Goal: Information Seeking & Learning: Find contact information

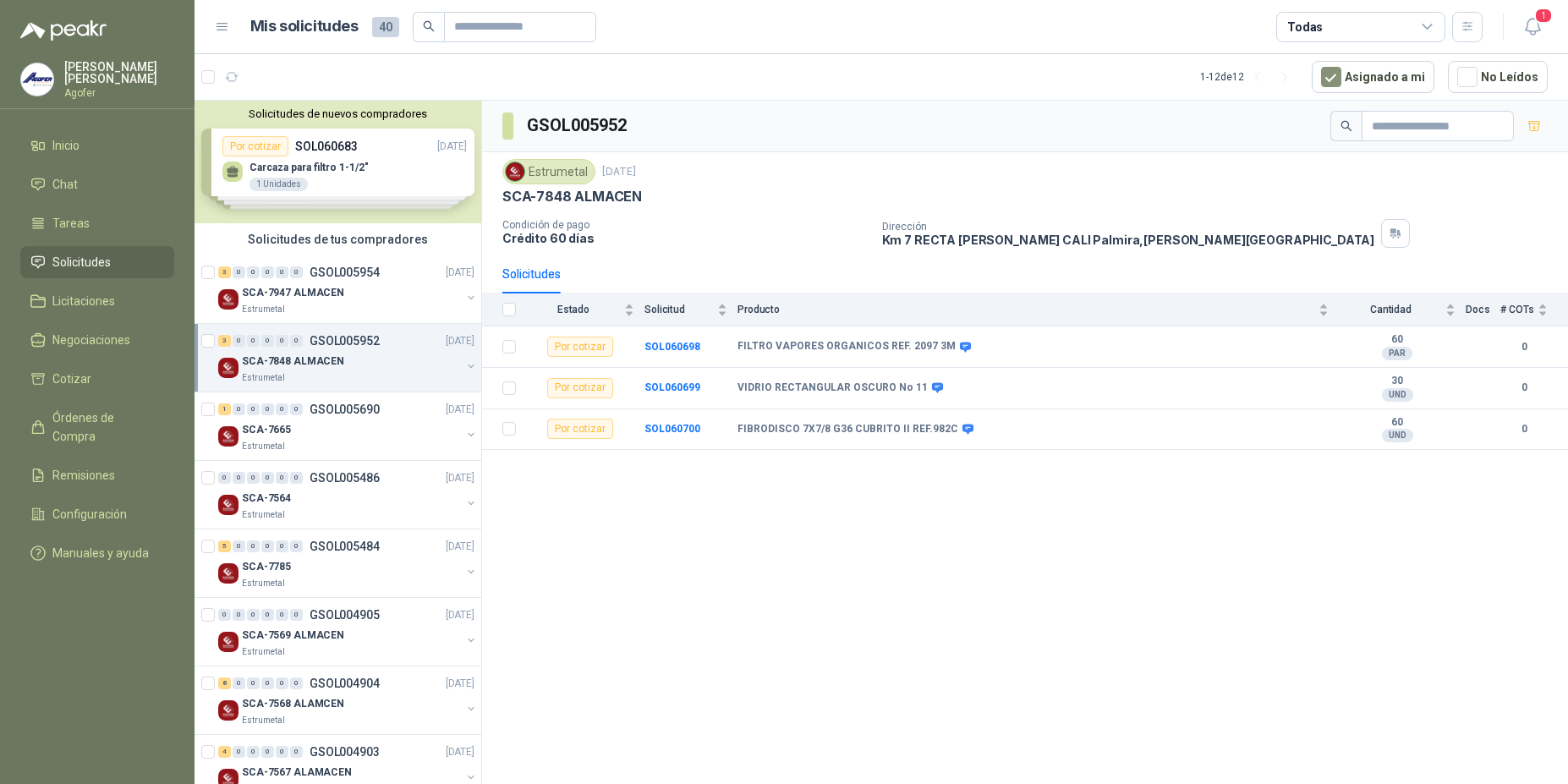
click at [62, 259] on span "Solicitudes" at bounding box center [81, 262] width 58 height 19
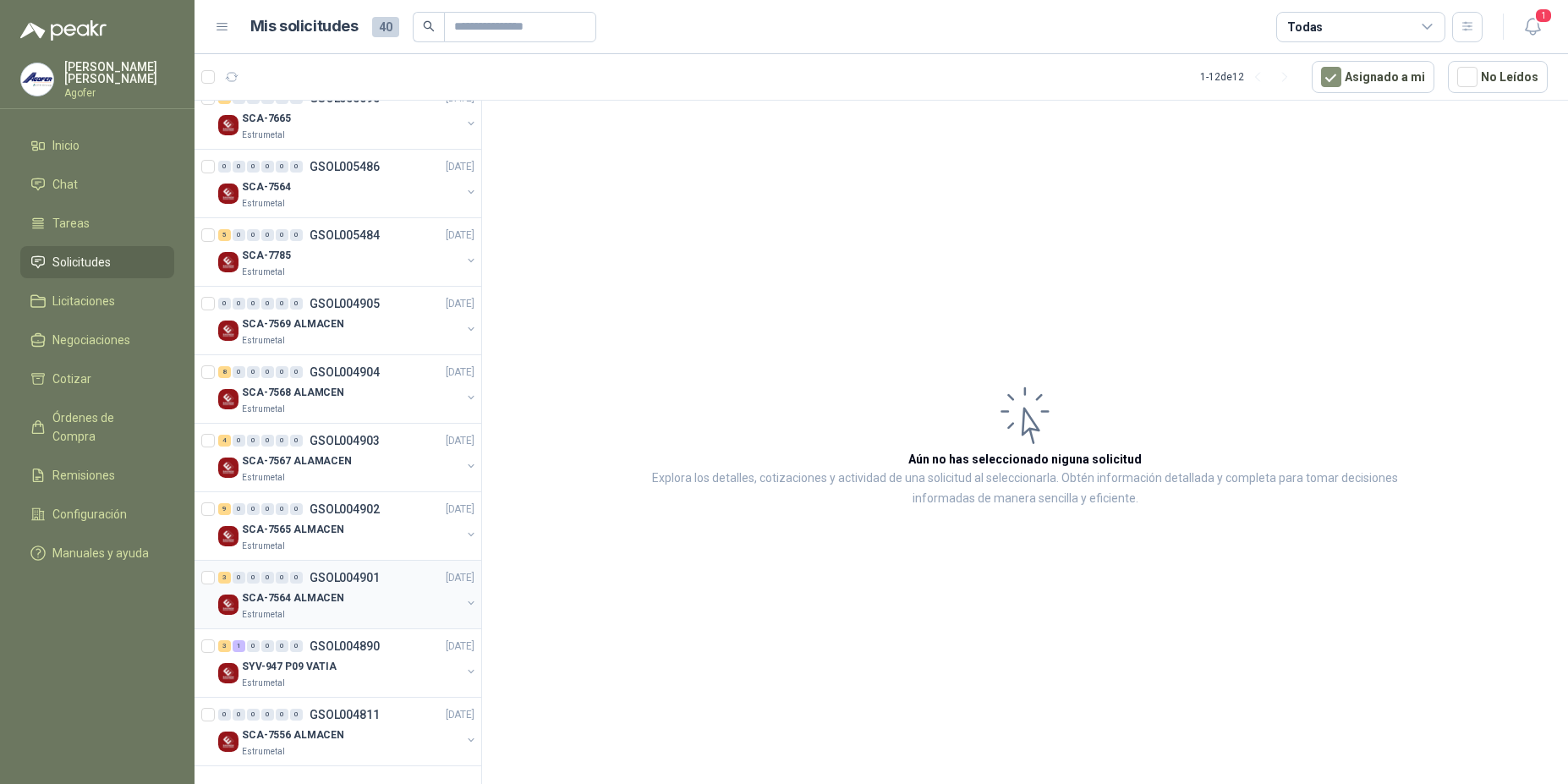
scroll to position [210, 0]
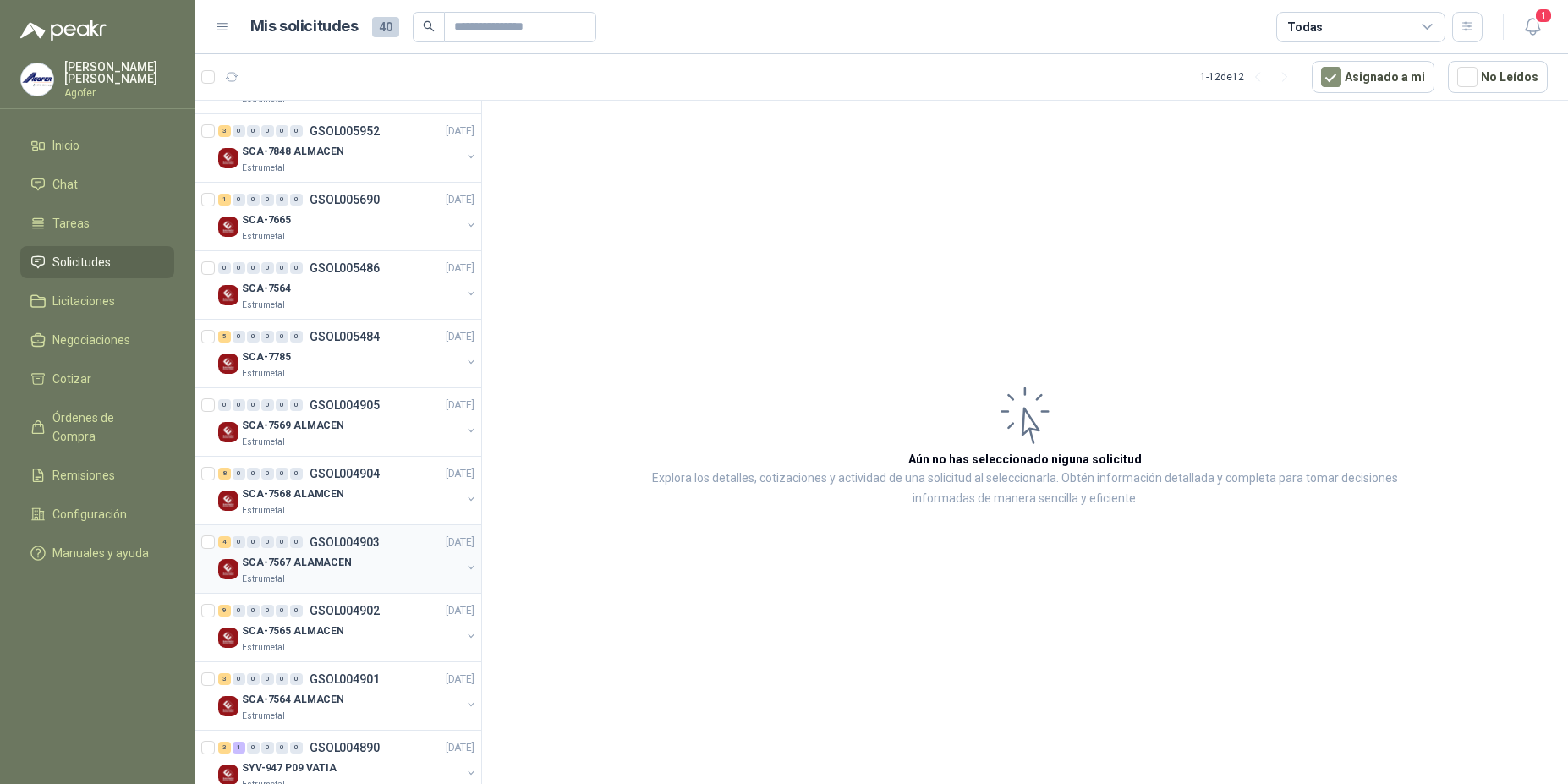
click at [327, 573] on div "Estrumetal" at bounding box center [351, 579] width 219 height 14
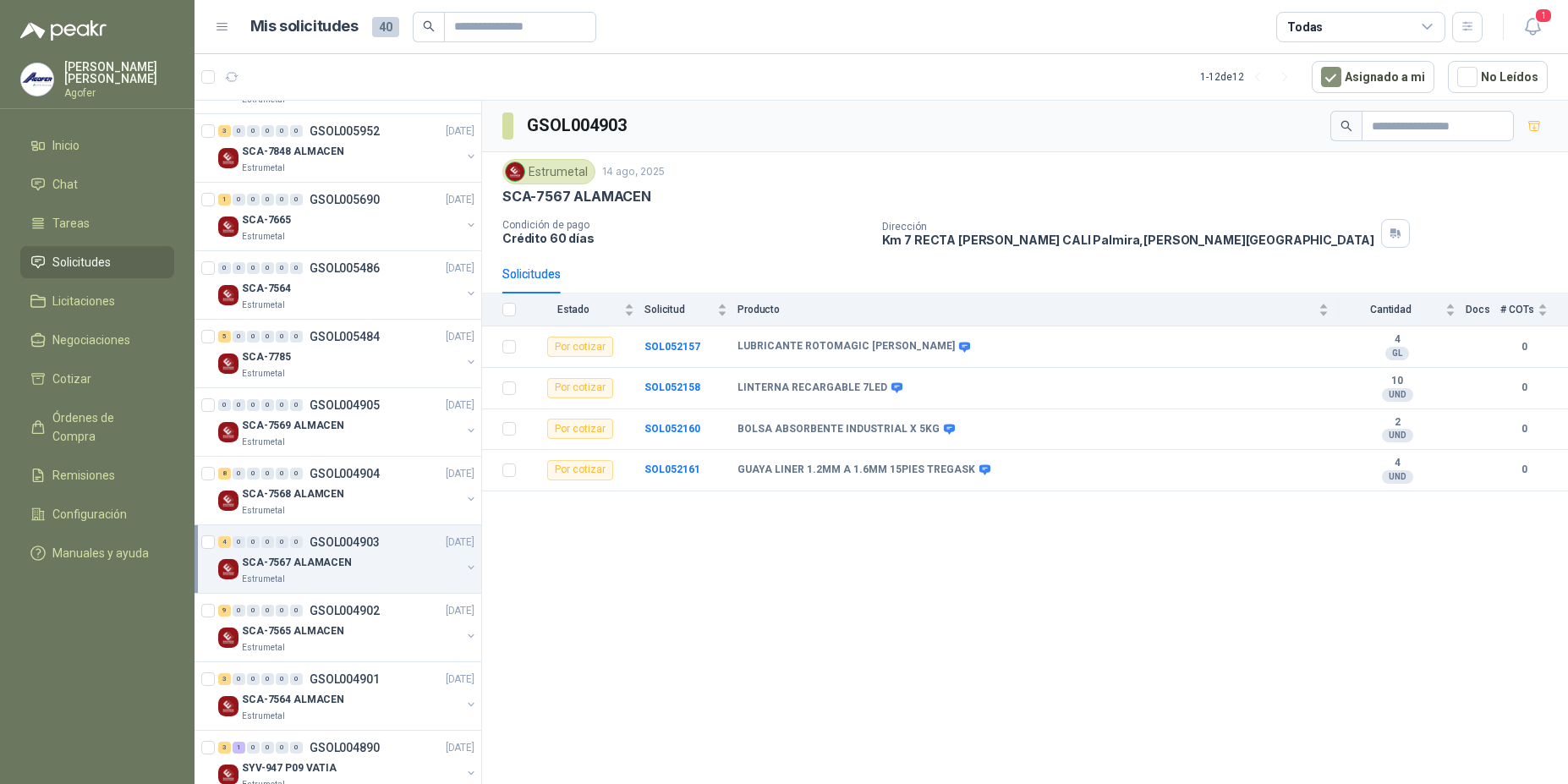
click at [287, 571] on div "SCA-7567 ALAMACEN" at bounding box center [351, 562] width 219 height 20
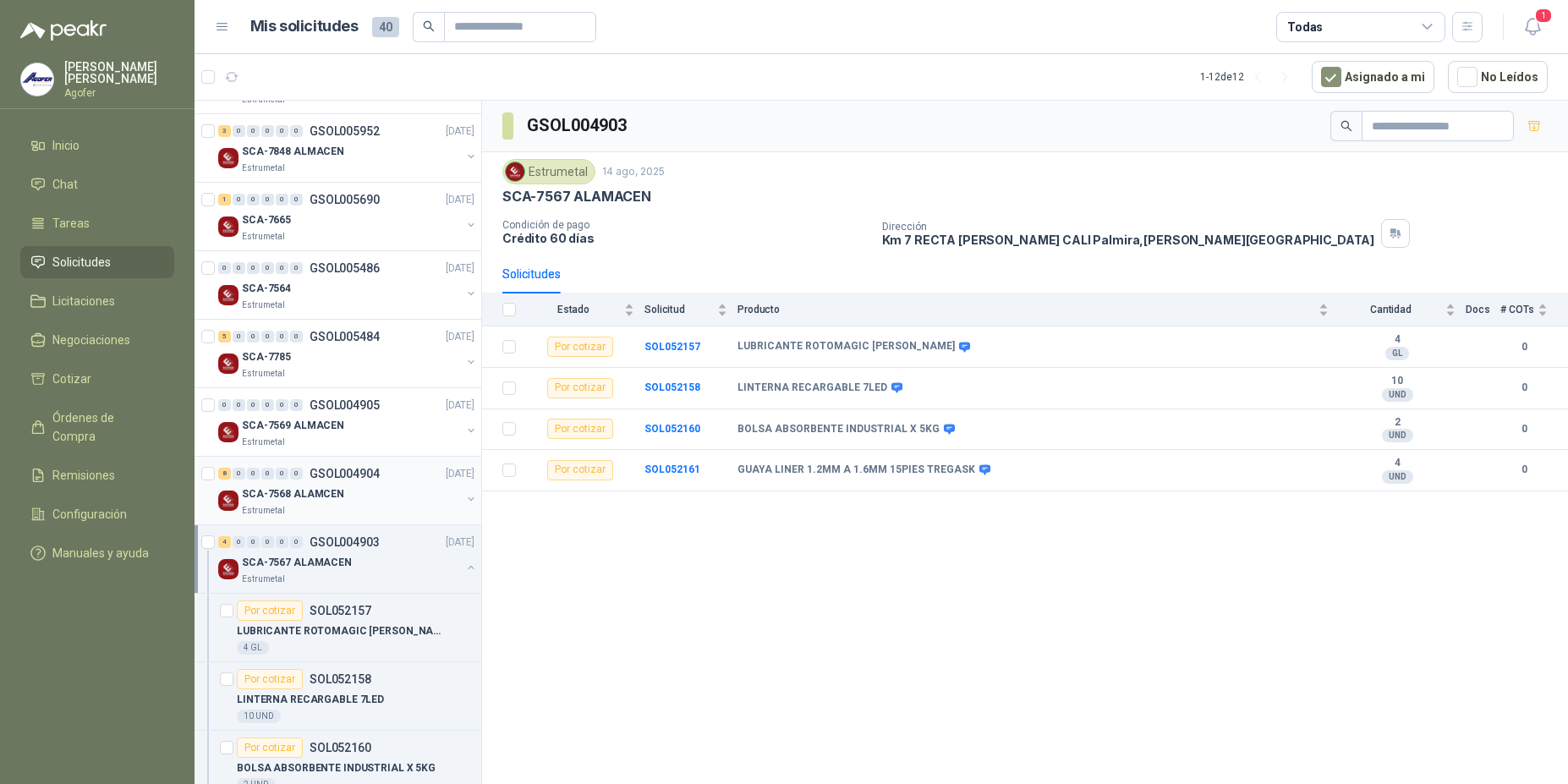
click at [321, 492] on p "SCA-7568 ALAMCEN" at bounding box center [293, 494] width 102 height 16
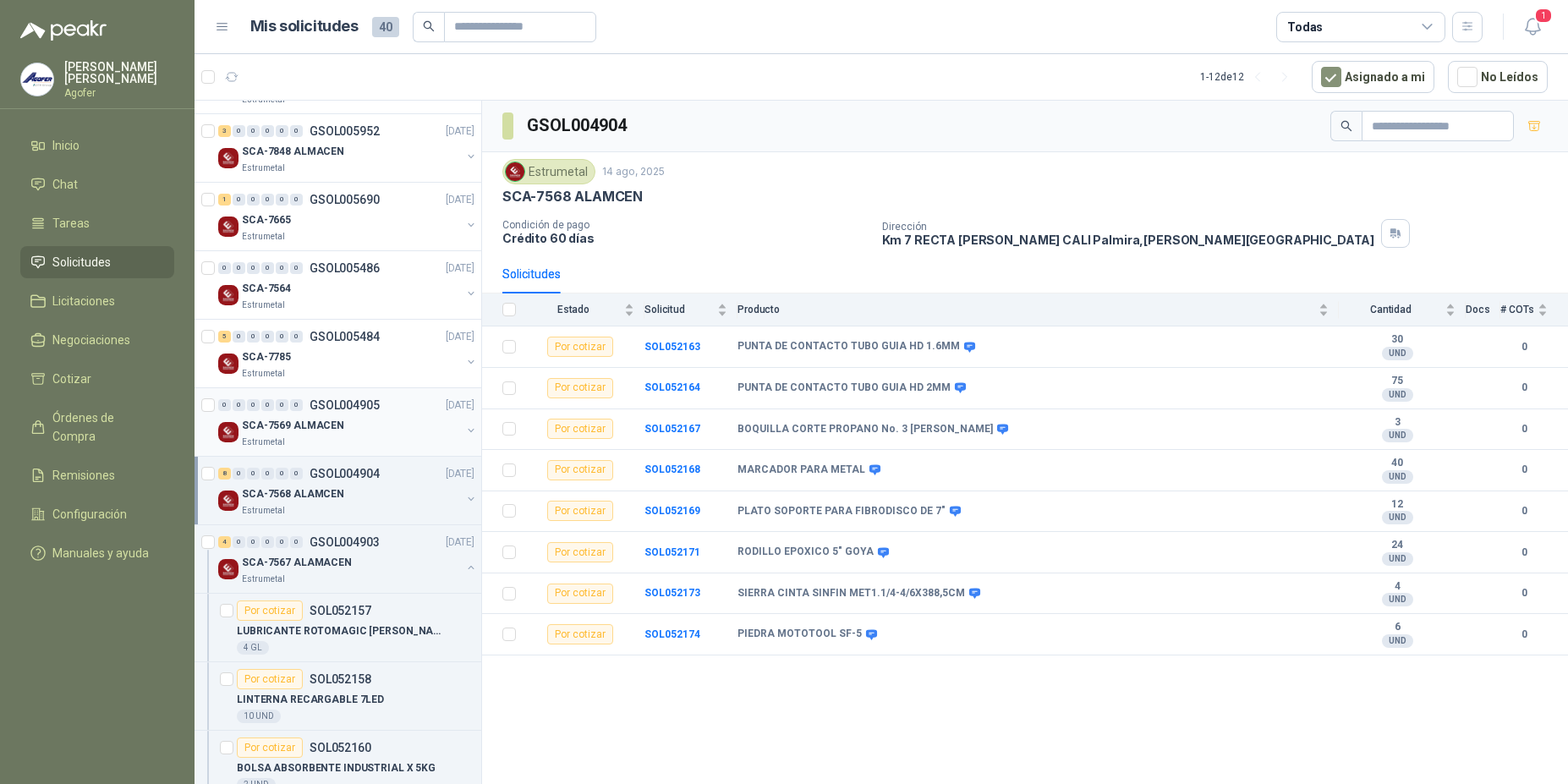
click at [333, 429] on p "SCA-7569 ALMACEN" at bounding box center [293, 425] width 102 height 16
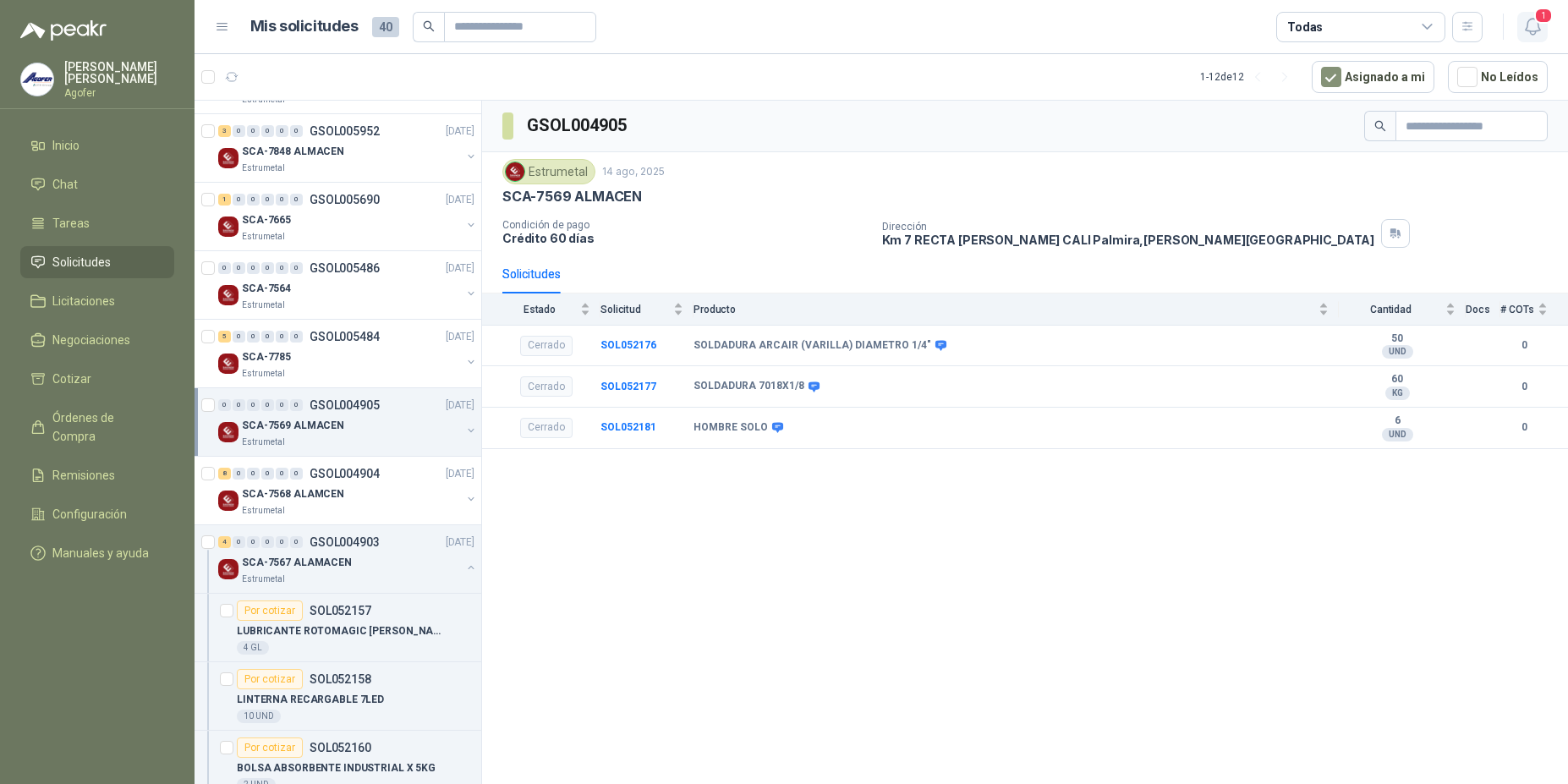
click at [1536, 21] on span "1" at bounding box center [1543, 15] width 19 height 16
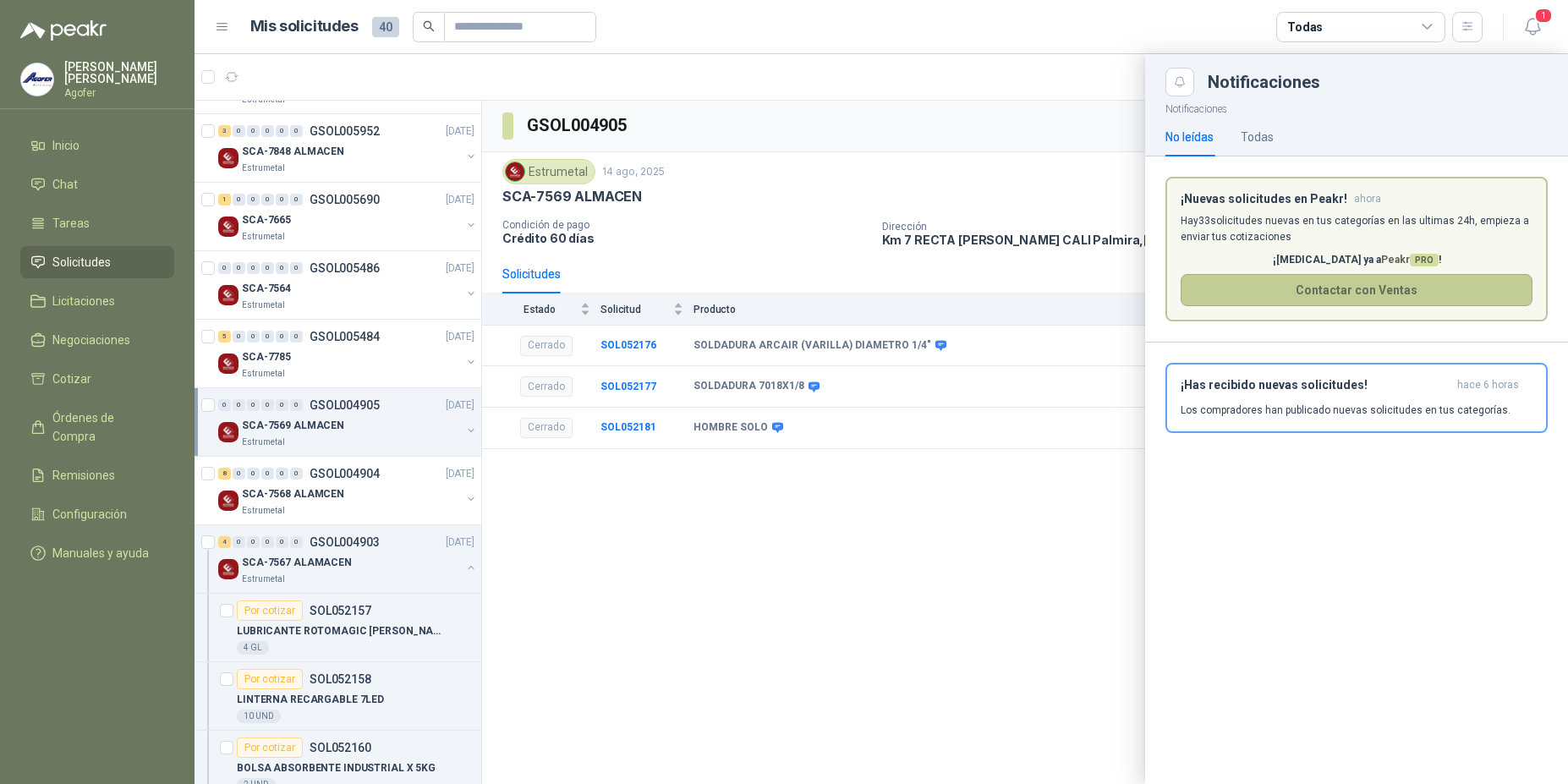
click at [1227, 281] on button "Contactar con Ventas" at bounding box center [1356, 290] width 352 height 32
click at [854, 396] on div at bounding box center [881, 419] width 1373 height 730
